Goal: Check status: Check status

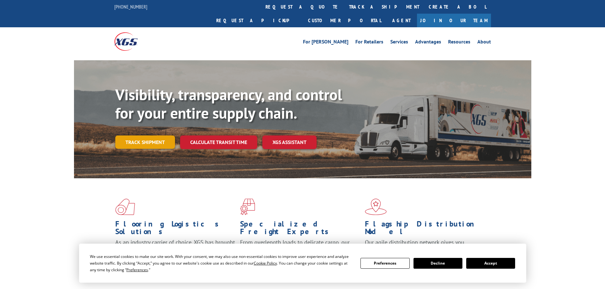
click at [140, 136] on link "Track shipment" at bounding box center [145, 142] width 60 height 13
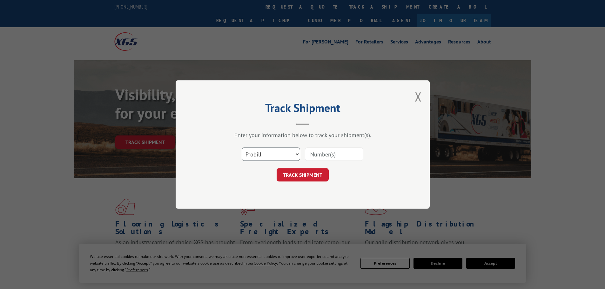
click at [270, 154] on select "Select category... Probill BOL PO" at bounding box center [271, 154] width 58 height 13
click at [317, 154] on input at bounding box center [334, 154] width 58 height 13
paste input "16584632"
type input "16584632"
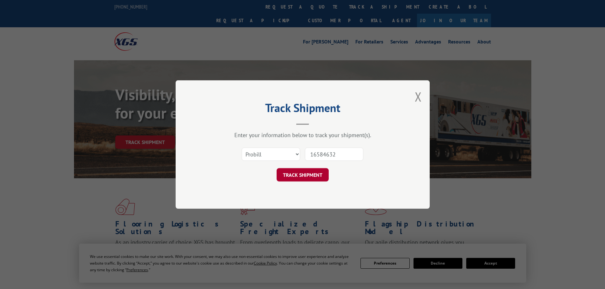
click at [285, 176] on button "TRACK SHIPMENT" at bounding box center [303, 174] width 52 height 13
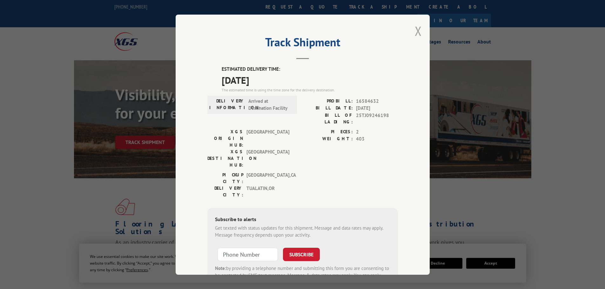
click at [416, 31] on button "Close modal" at bounding box center [418, 31] width 7 height 17
